Goal: Task Accomplishment & Management: Manage account settings

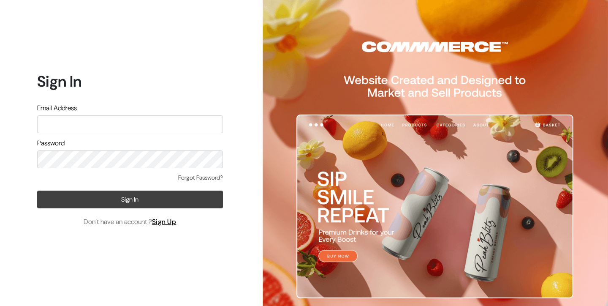
type input "info.dermaheal@gmail.com"
click at [156, 199] on button "Sign In" at bounding box center [130, 199] width 186 height 18
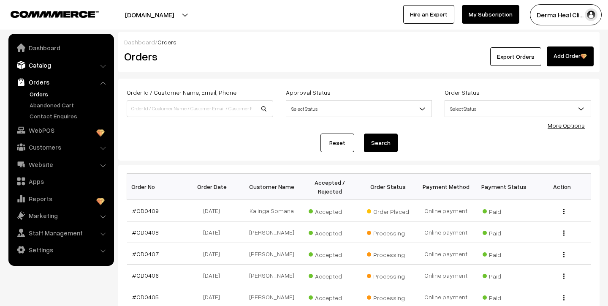
click at [62, 68] on link "Catalog" at bounding box center [61, 64] width 100 height 15
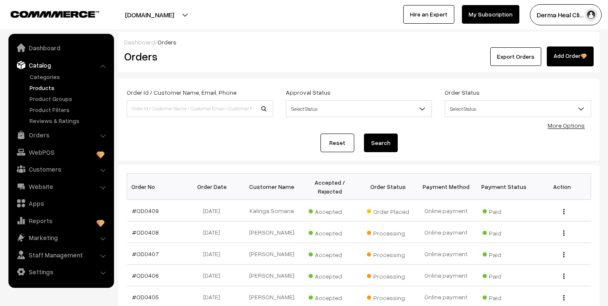
click at [53, 91] on link "Products" at bounding box center [69, 87] width 84 height 9
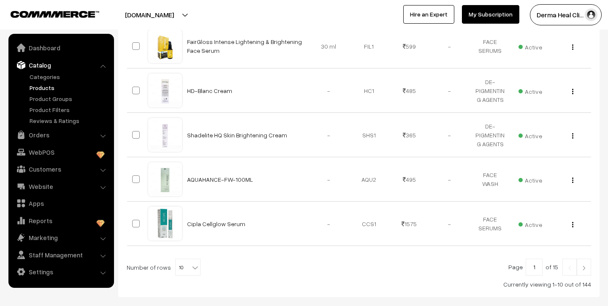
scroll to position [388, 0]
click at [50, 139] on link "Orders" at bounding box center [61, 134] width 100 height 15
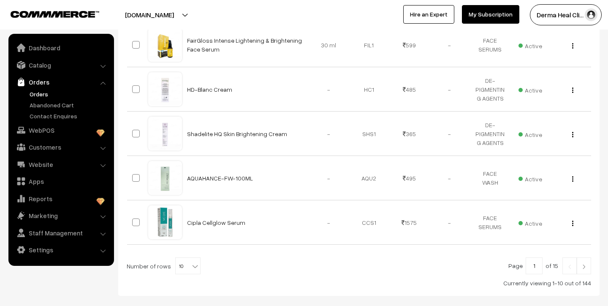
click at [48, 95] on link "Orders" at bounding box center [69, 94] width 84 height 9
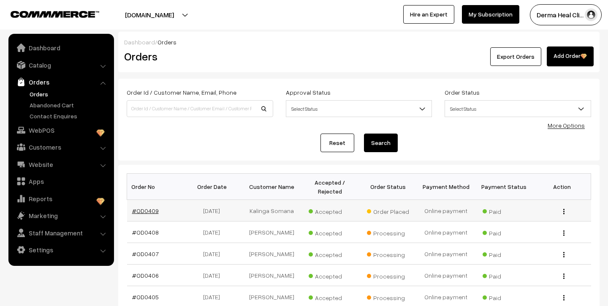
click at [152, 212] on link "#OD0409" at bounding box center [145, 210] width 27 height 7
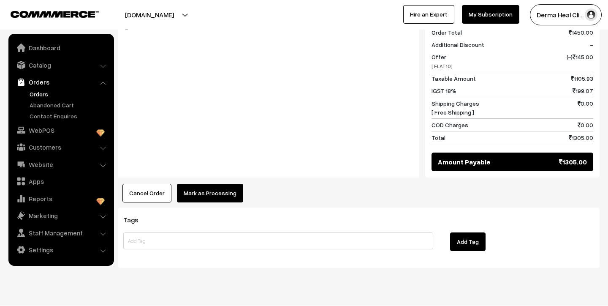
scroll to position [387, 0]
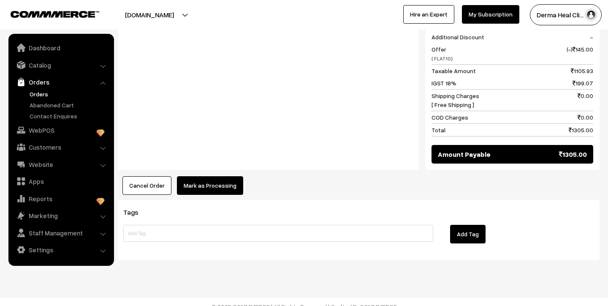
click at [210, 176] on button "Mark as Processing" at bounding box center [210, 185] width 66 height 19
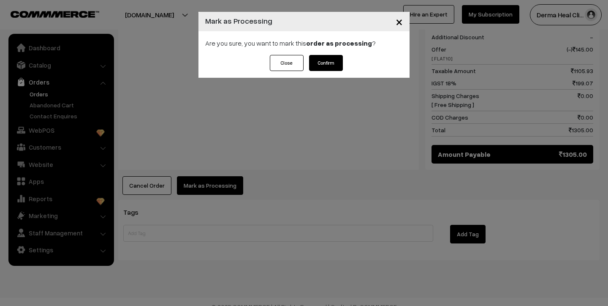
click at [328, 62] on button "Confirm" at bounding box center [326, 63] width 34 height 16
